Goal: Information Seeking & Learning: Find specific fact

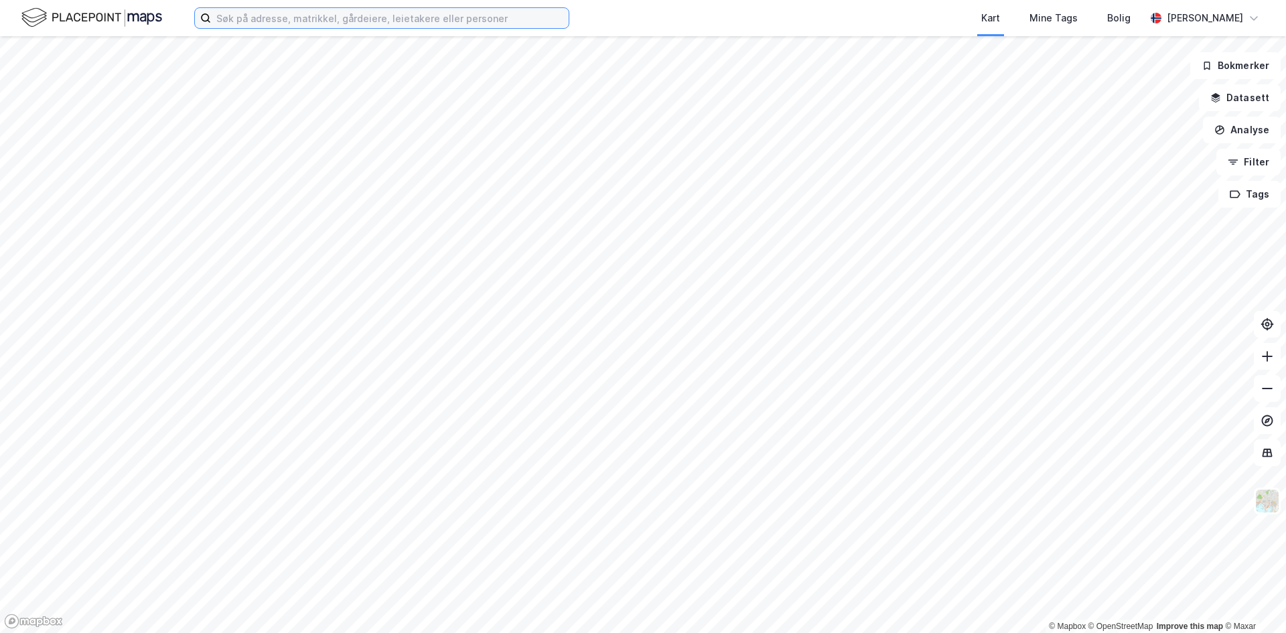
click at [213, 19] on input at bounding box center [390, 18] width 358 height 20
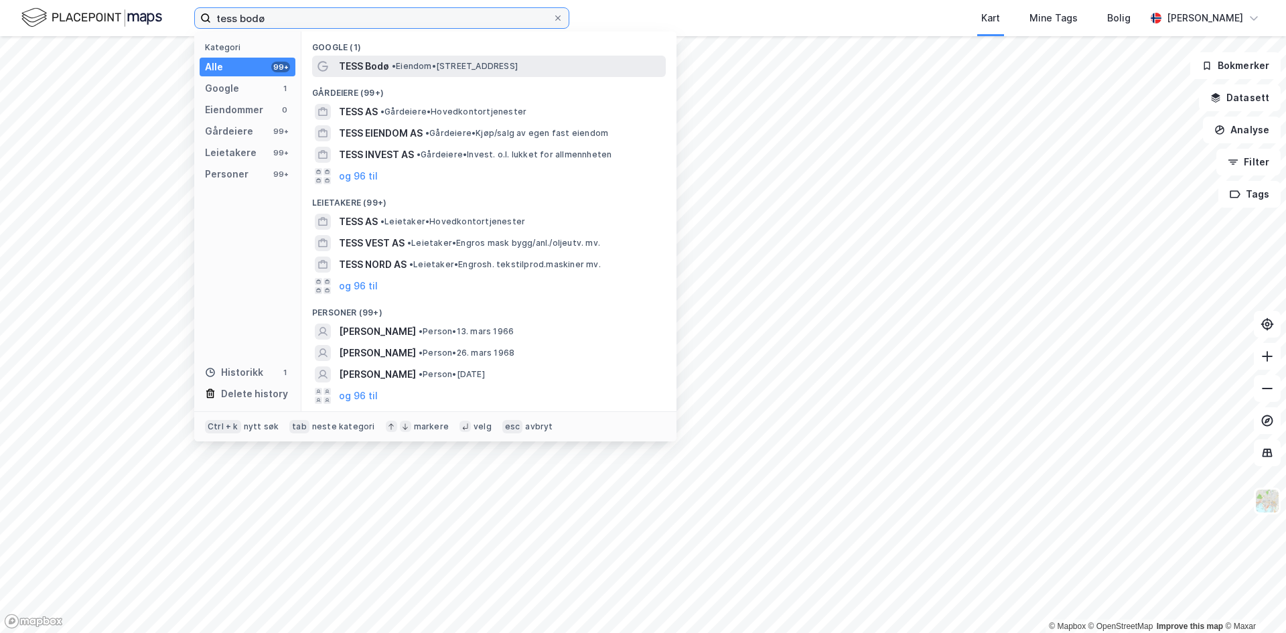
type input "tess bodø"
click at [431, 70] on span "• Eiendom • [STREET_ADDRESS]" at bounding box center [455, 66] width 126 height 11
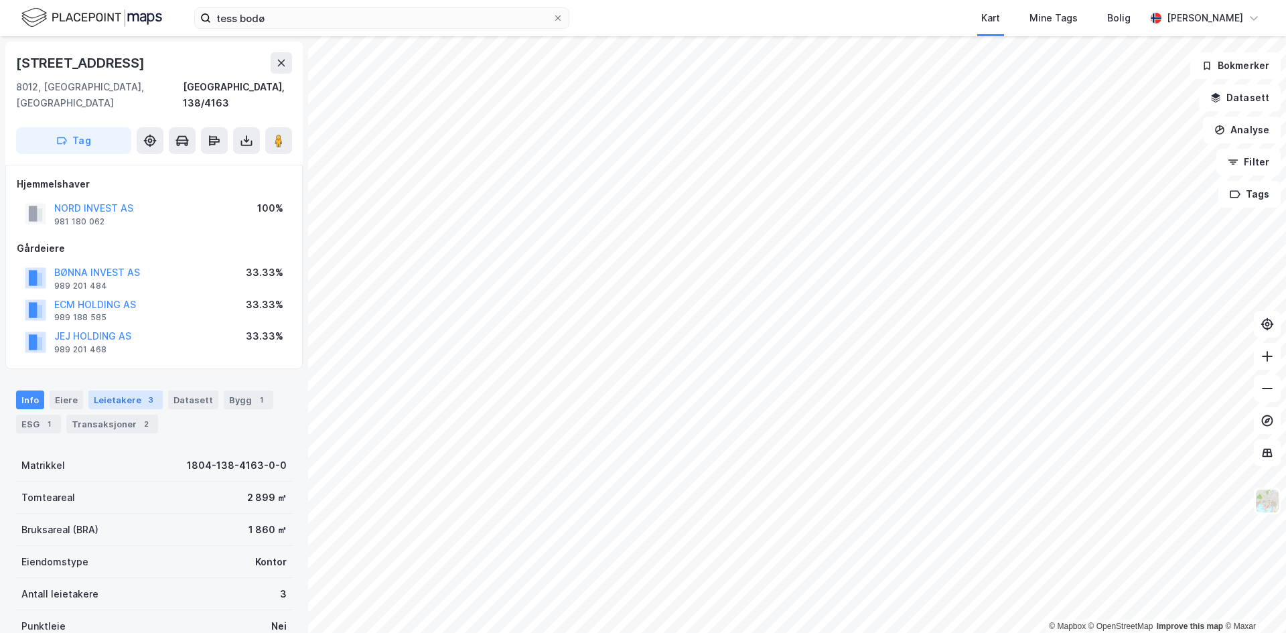
click at [145, 393] on div "3" at bounding box center [150, 399] width 13 height 13
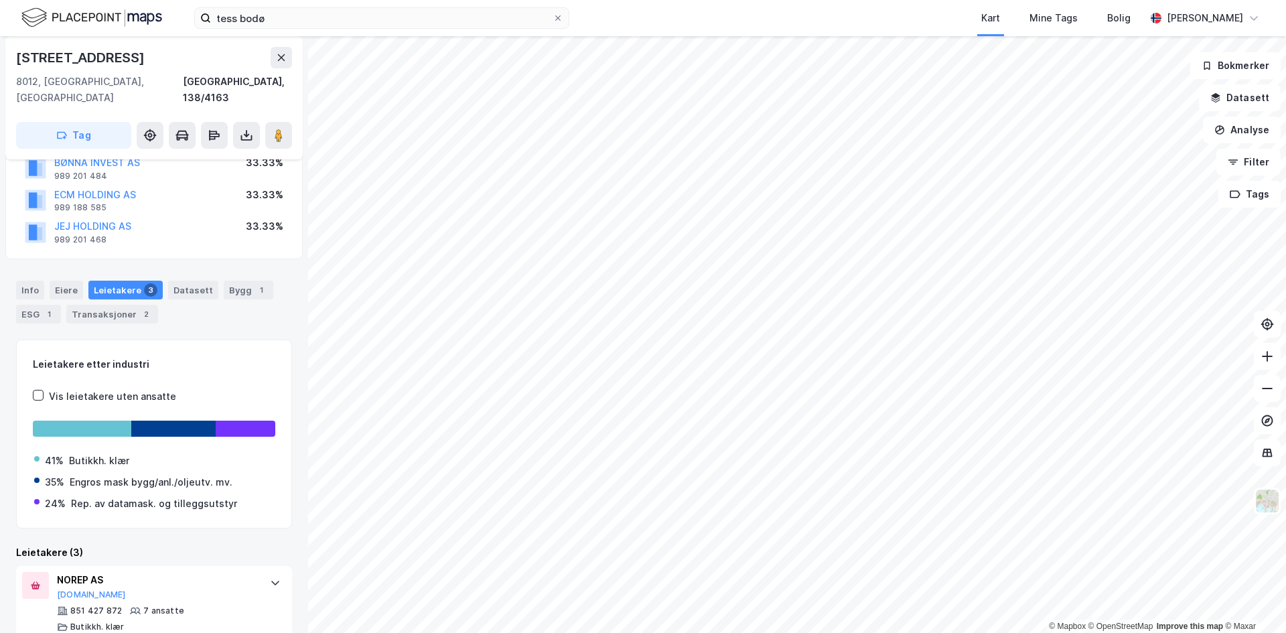
scroll to position [244, 0]
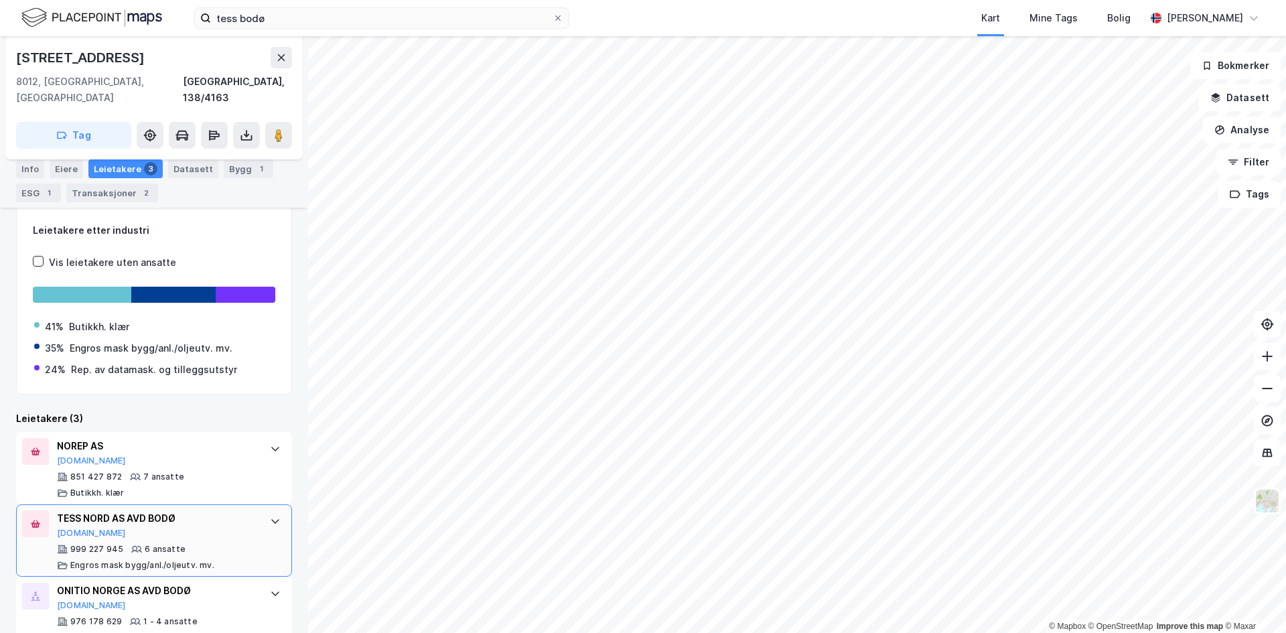
click at [234, 511] on div "TESS NORD AS AVD BODØ" at bounding box center [157, 519] width 200 height 16
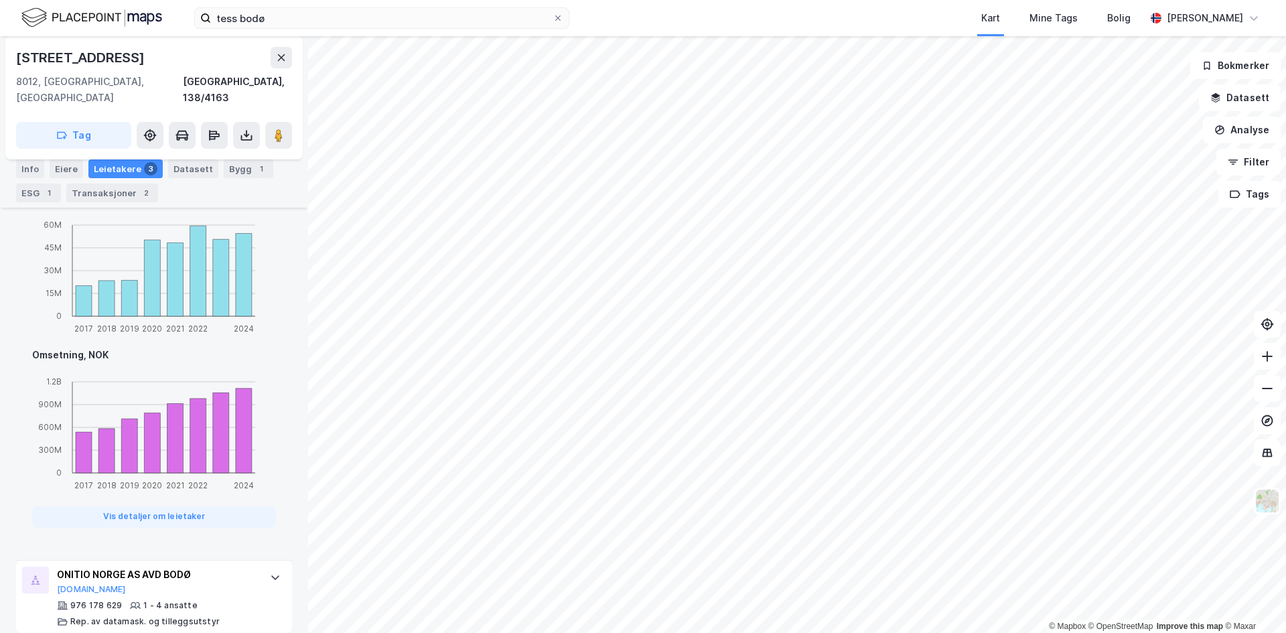
scroll to position [545, 0]
